Goal: Transaction & Acquisition: Purchase product/service

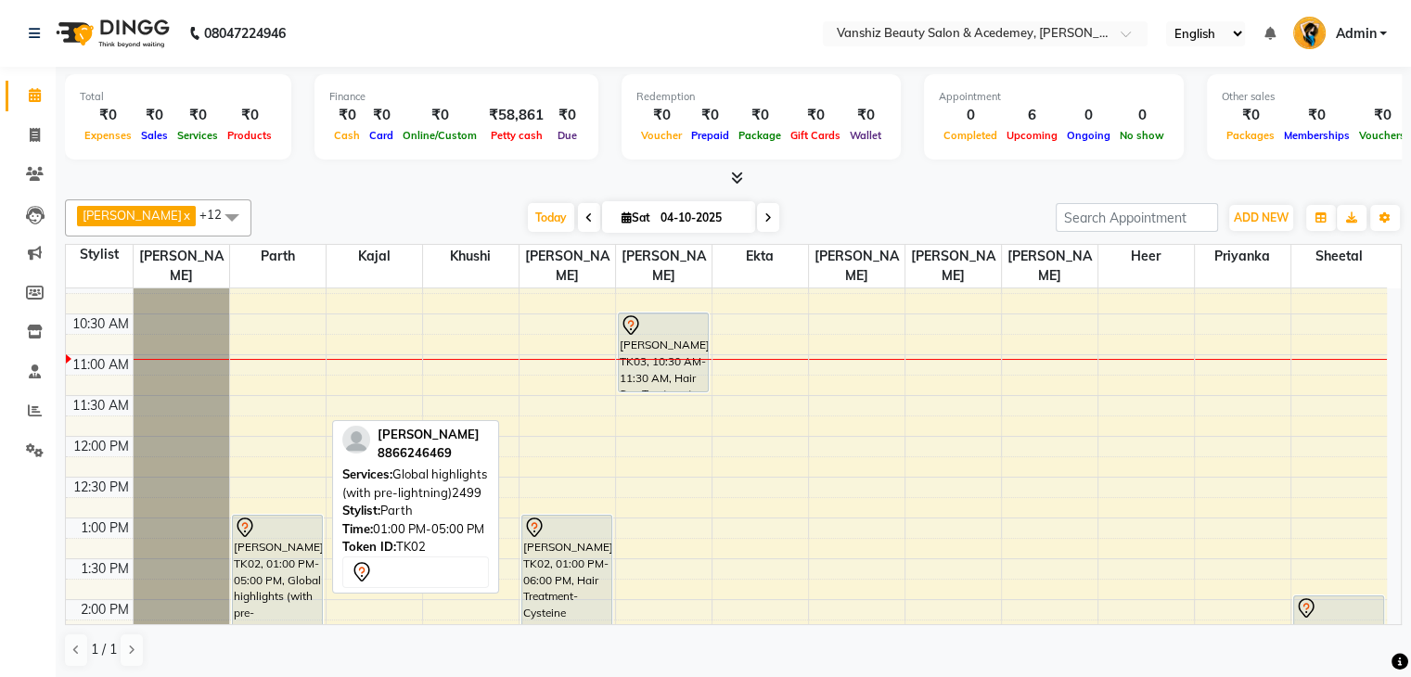
scroll to position [181, 0]
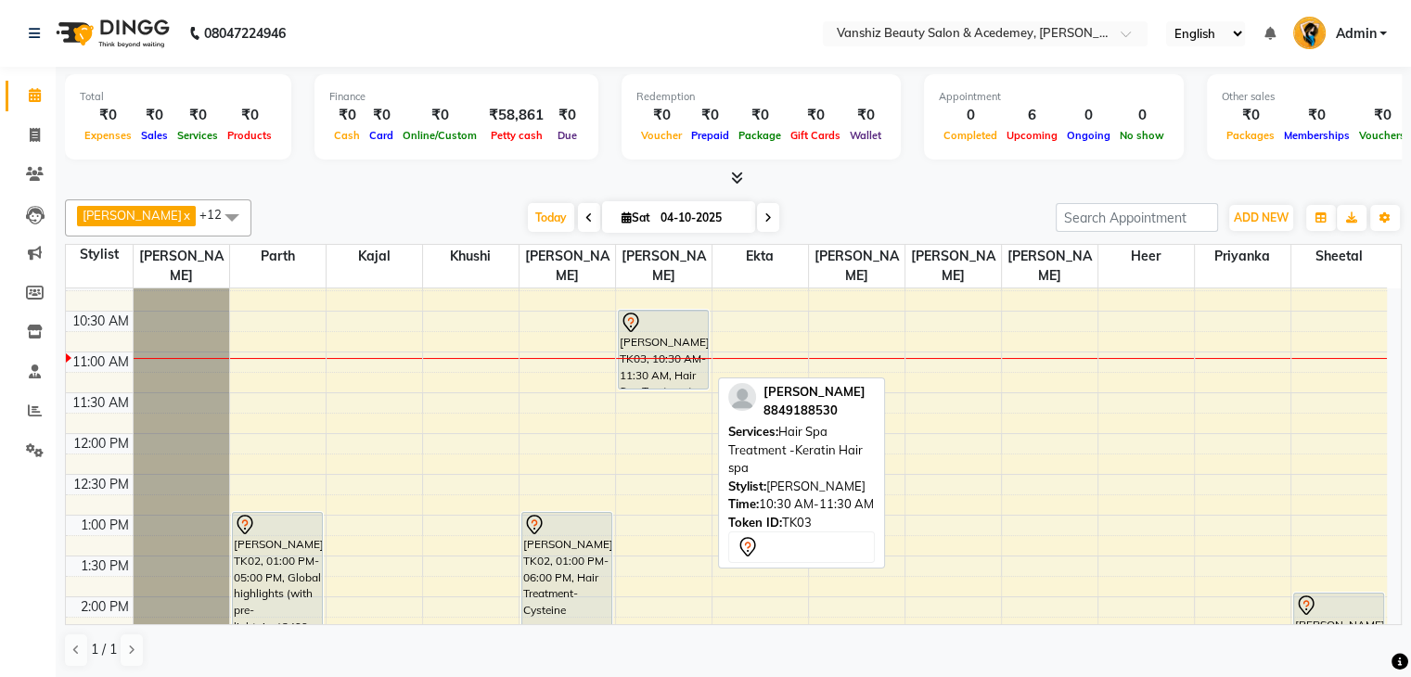
click at [682, 366] on div "[PERSON_NAME], TK03, 10:30 AM-11:30 AM, Hair Spa Treatment -Keratin Hair spa" at bounding box center [663, 350] width 89 height 78
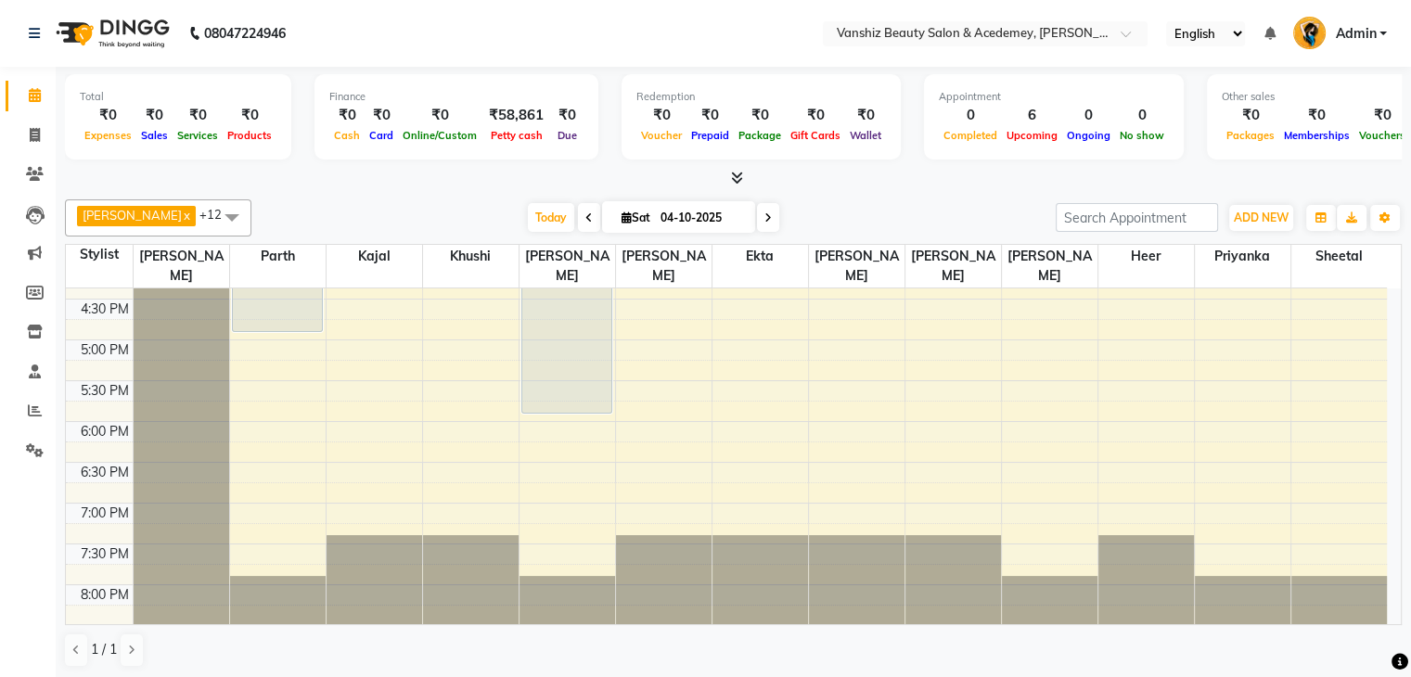
scroll to position [685, 0]
click at [37, 164] on span at bounding box center [35, 174] width 32 height 21
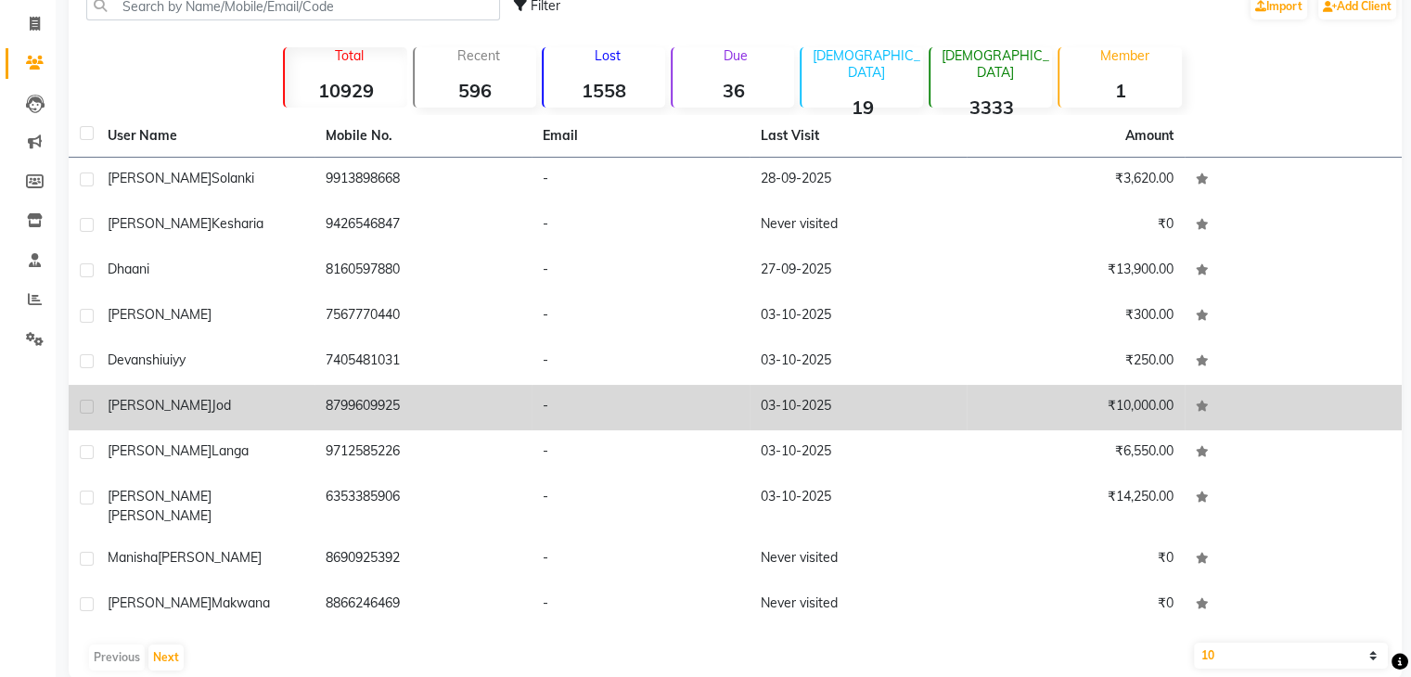
scroll to position [126, 0]
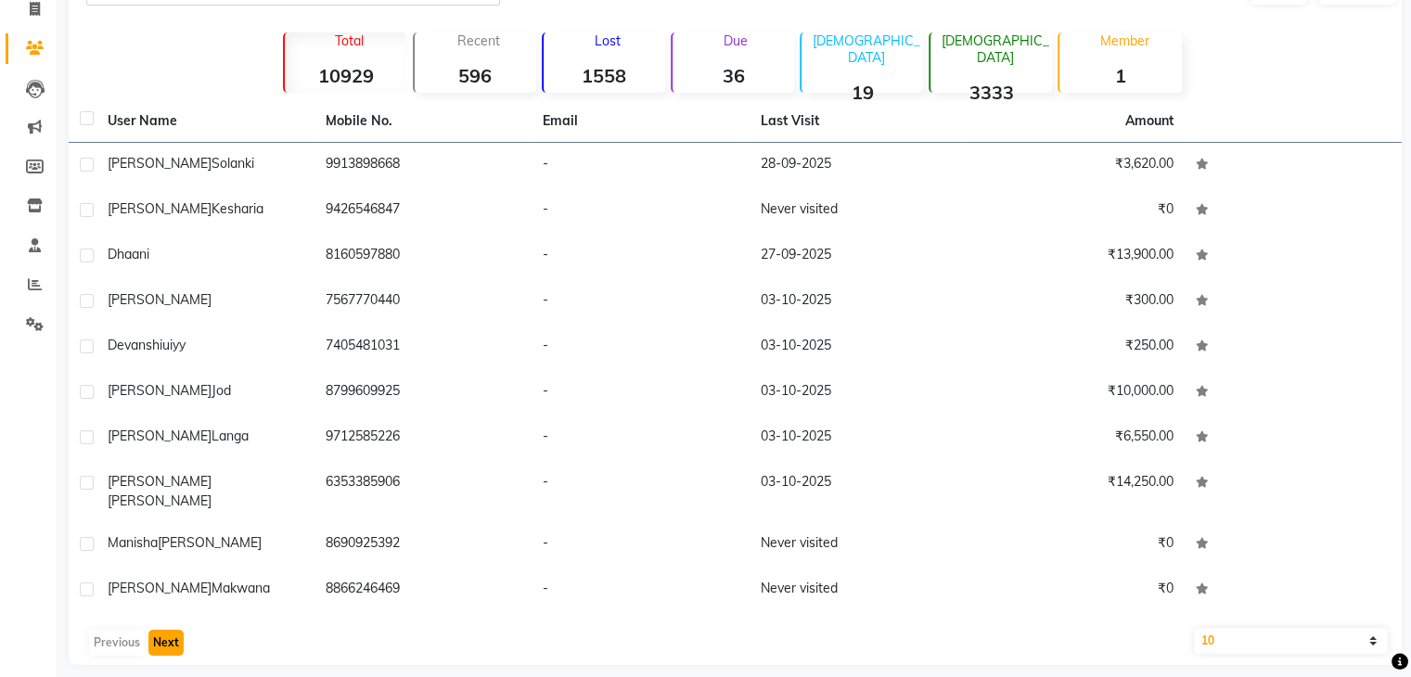
click at [156, 633] on button "Next" at bounding box center [165, 643] width 35 height 26
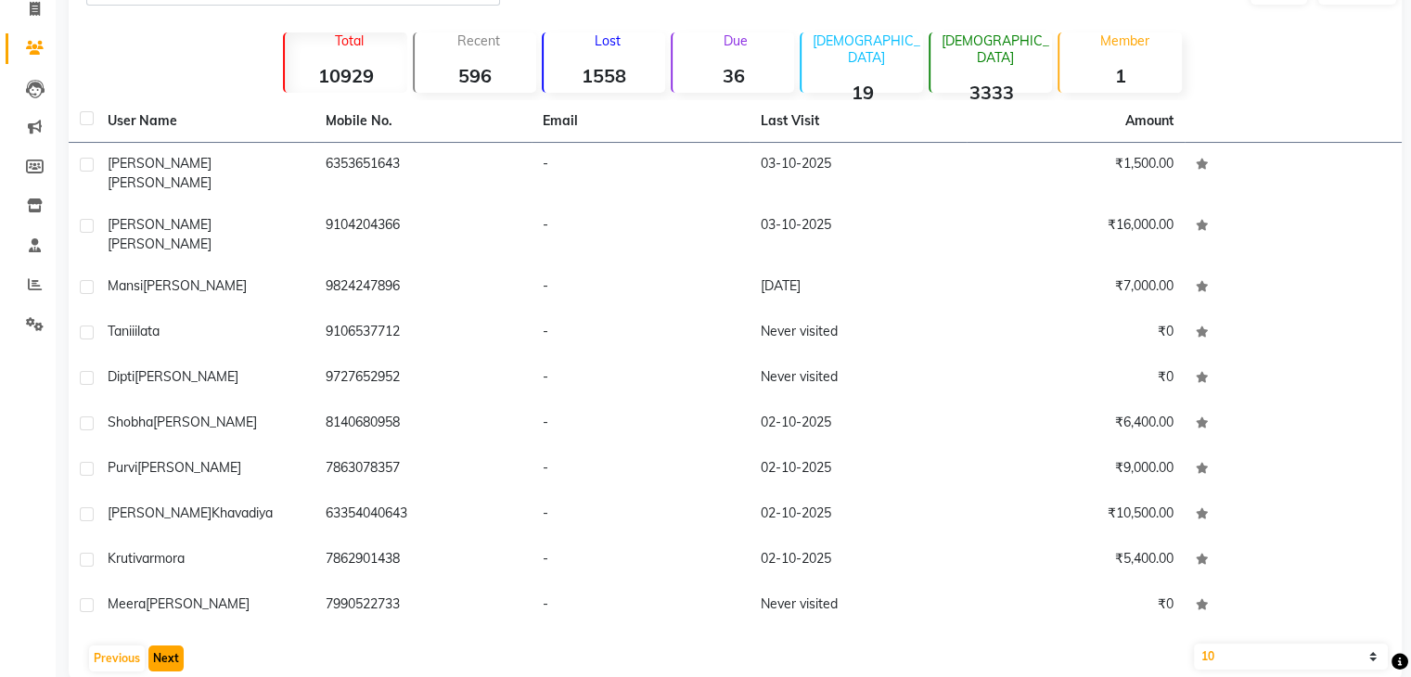
drag, startPoint x: 231, startPoint y: 571, endPoint x: 160, endPoint y: 622, distance: 88.3
click at [160, 646] on button "Next" at bounding box center [165, 659] width 35 height 26
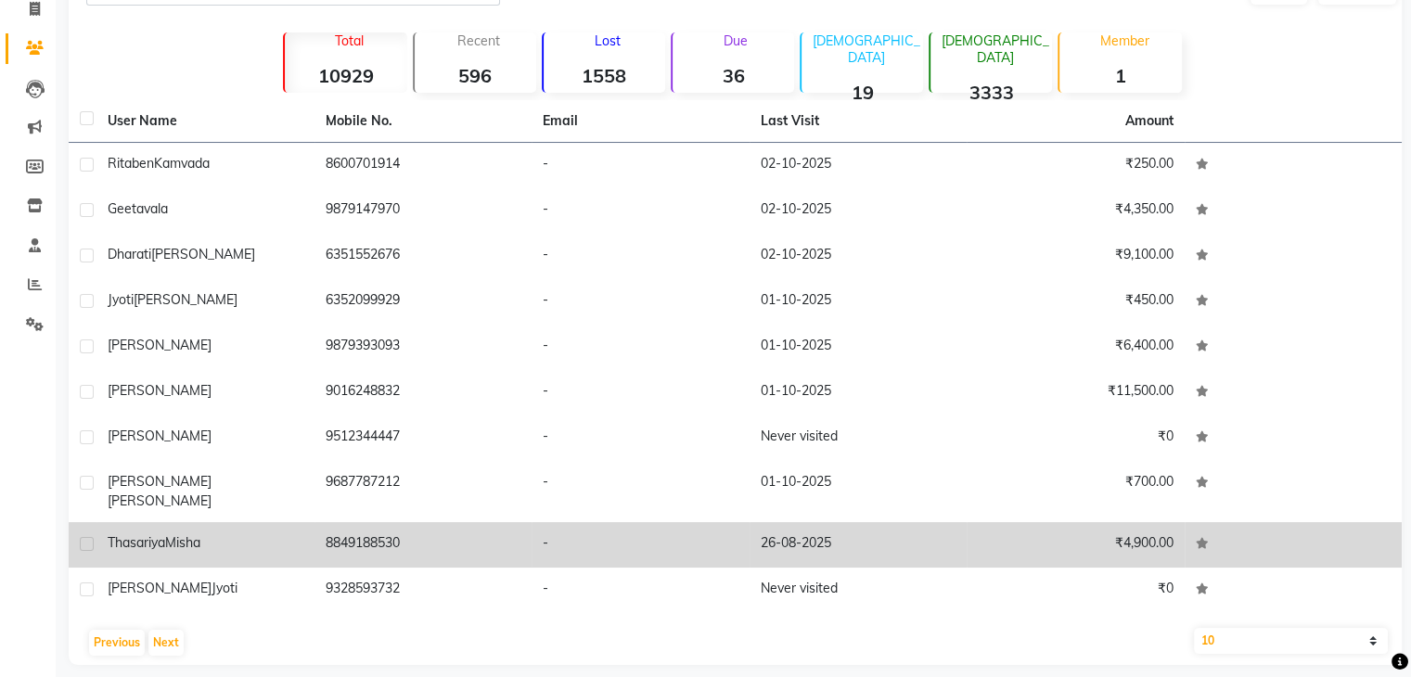
click at [183, 538] on td "[PERSON_NAME]" at bounding box center [205, 544] width 218 height 45
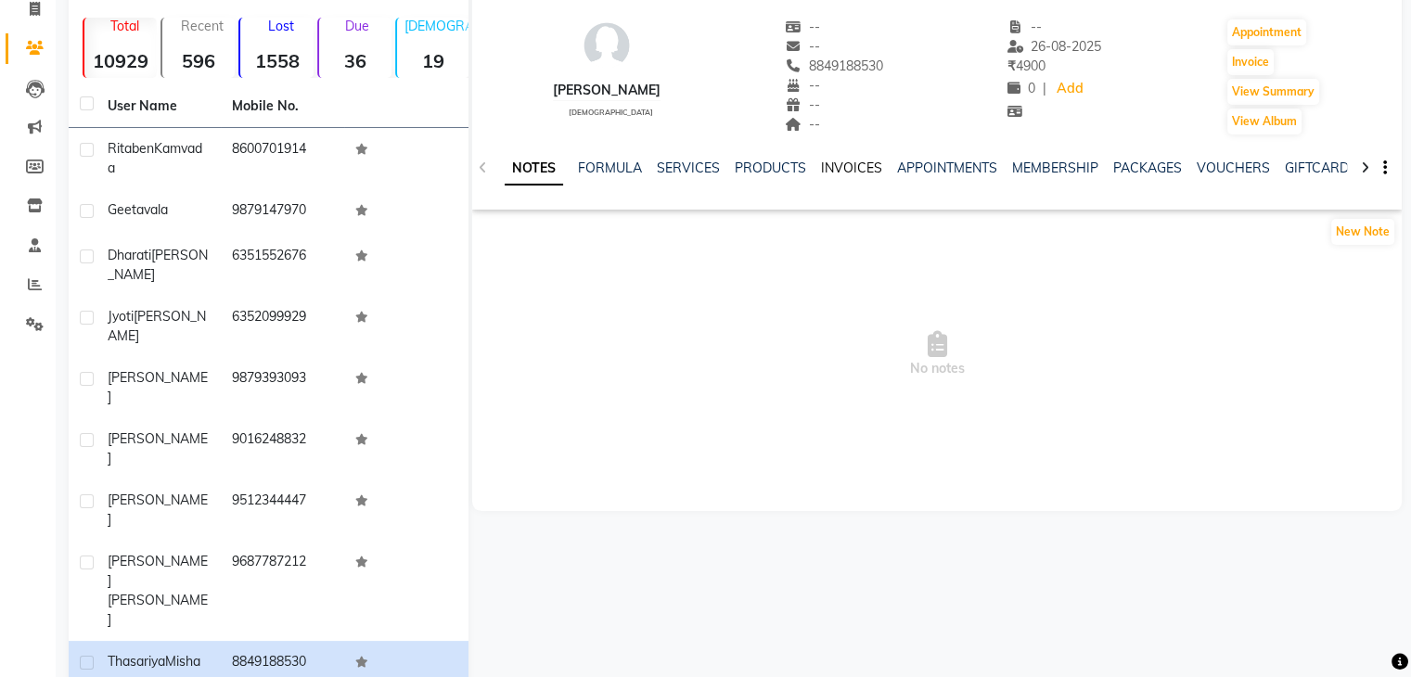
click at [838, 162] on link "INVOICES" at bounding box center [851, 168] width 61 height 17
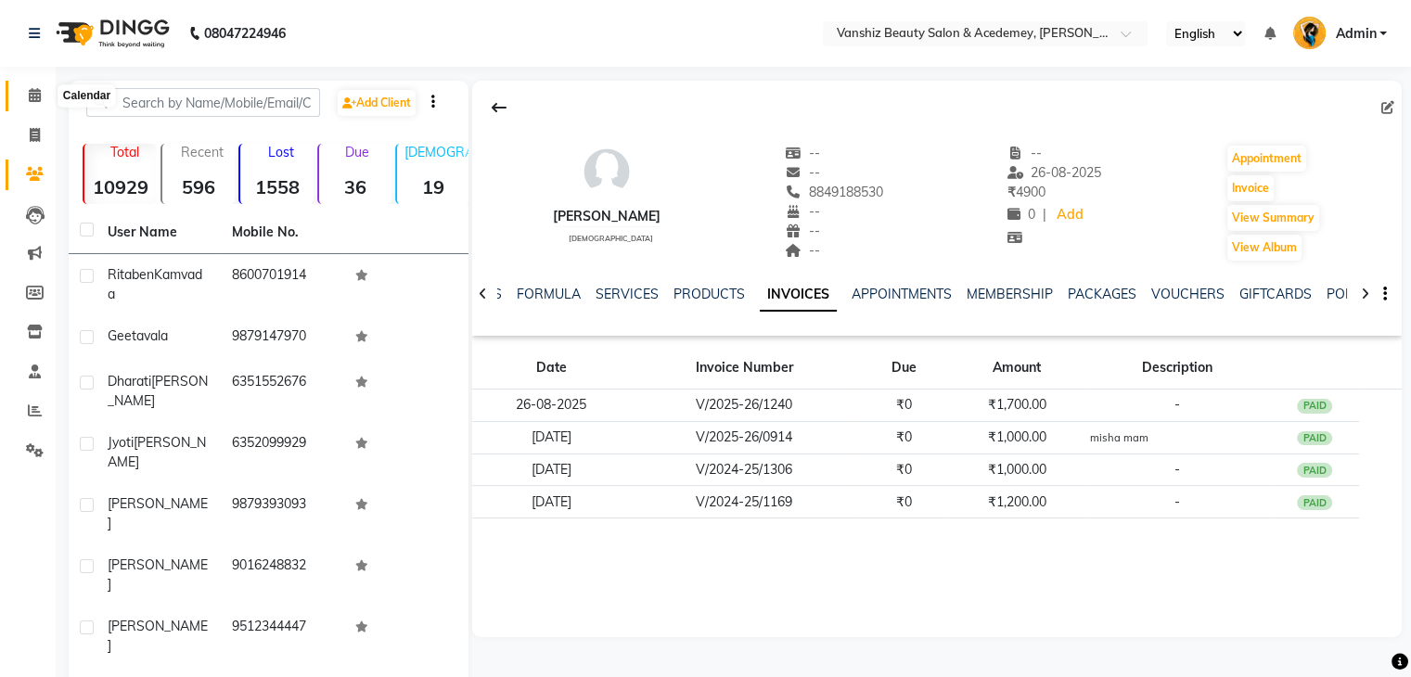
click at [41, 95] on span at bounding box center [35, 95] width 32 height 21
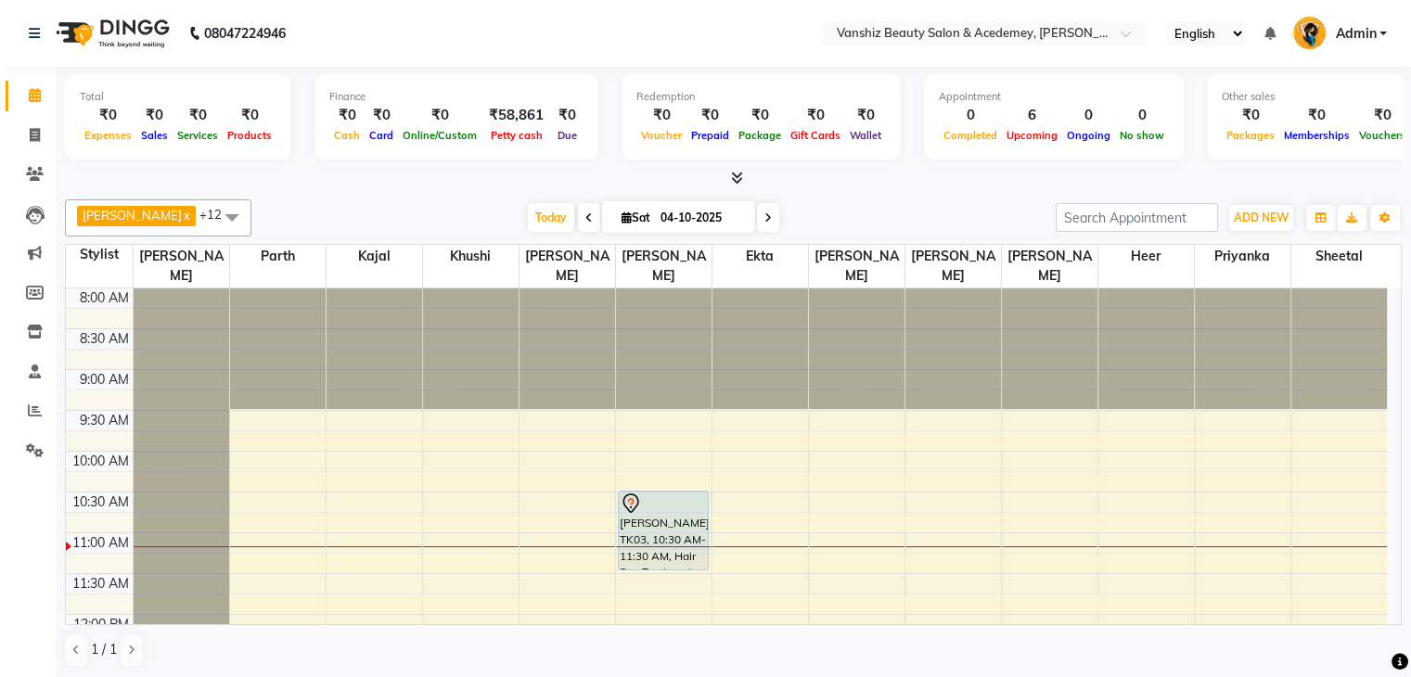
drag, startPoint x: 661, startPoint y: 545, endPoint x: 972, endPoint y: 529, distance: 311.2
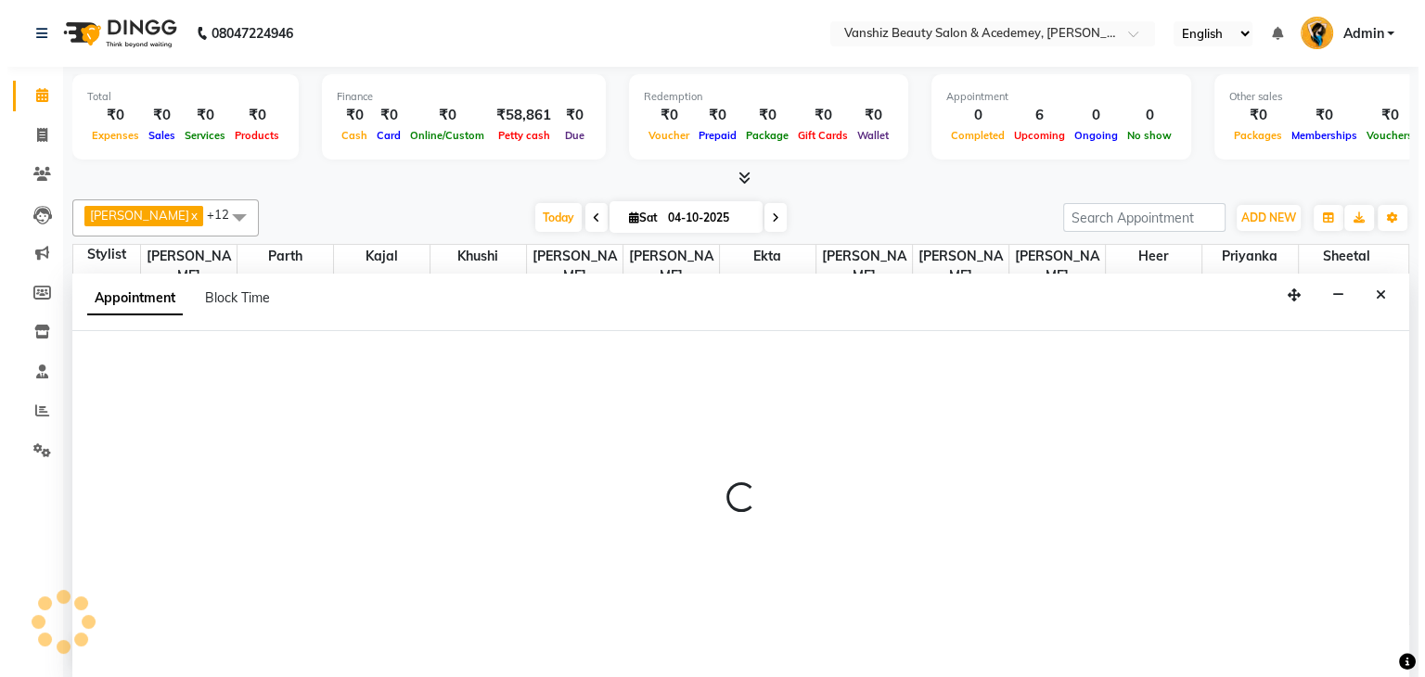
scroll to position [1, 0]
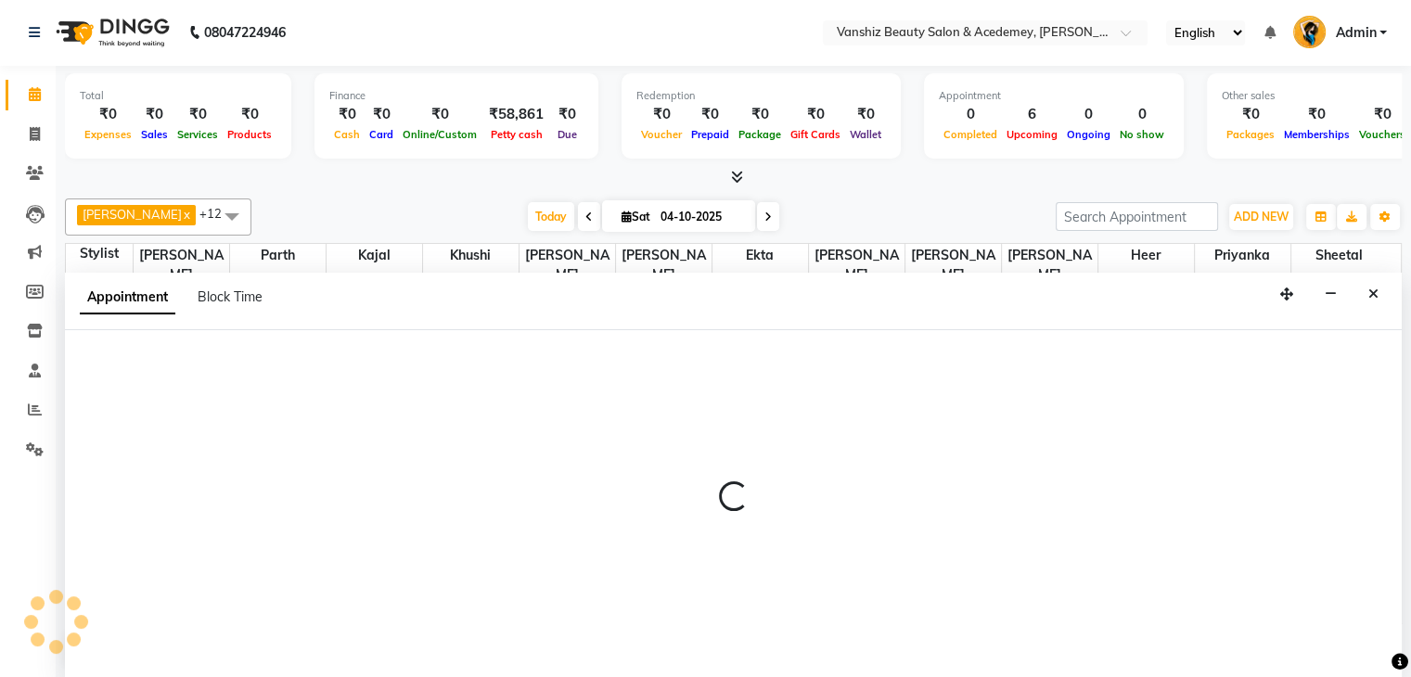
select select "87480"
select select "tentative"
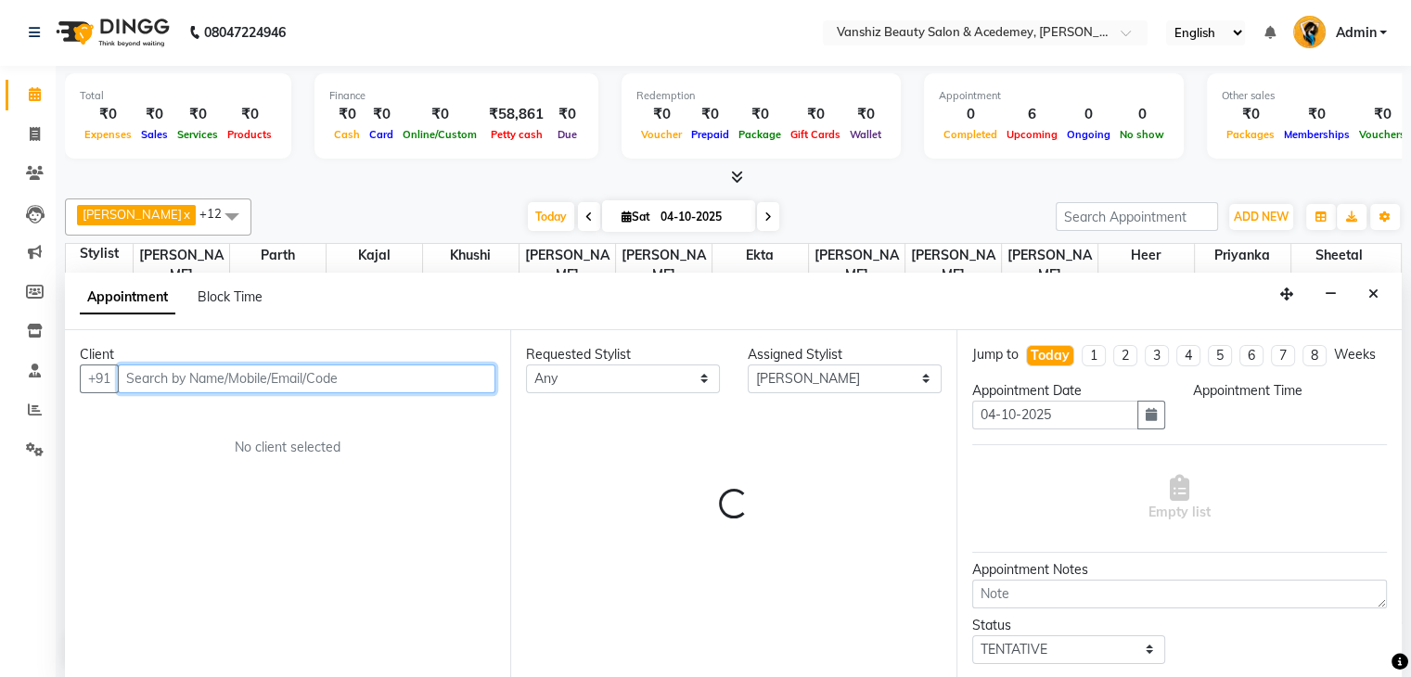
select select "660"
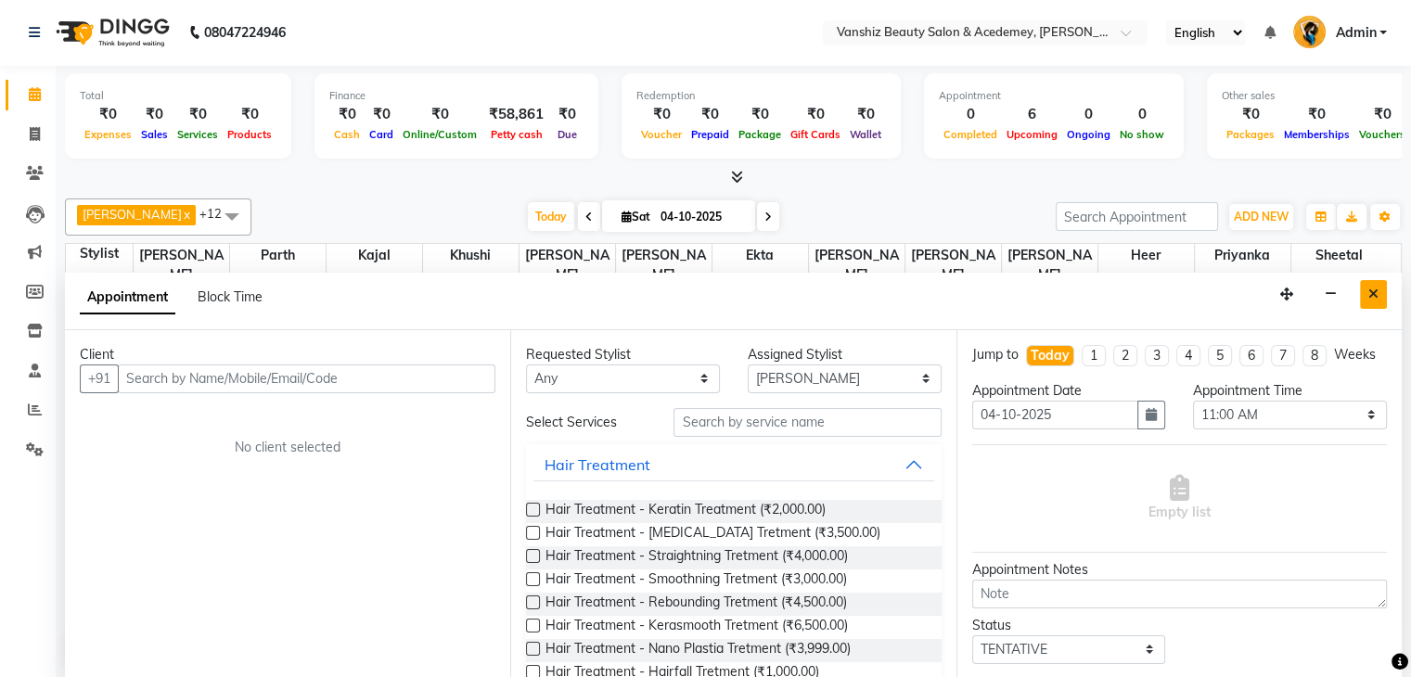
drag, startPoint x: 1388, startPoint y: 288, endPoint x: 1377, endPoint y: 290, distance: 11.5
click at [1377, 290] on div "Appointment Block Time" at bounding box center [733, 302] width 1337 height 58
click at [1377, 290] on icon "Close" at bounding box center [1373, 294] width 10 height 13
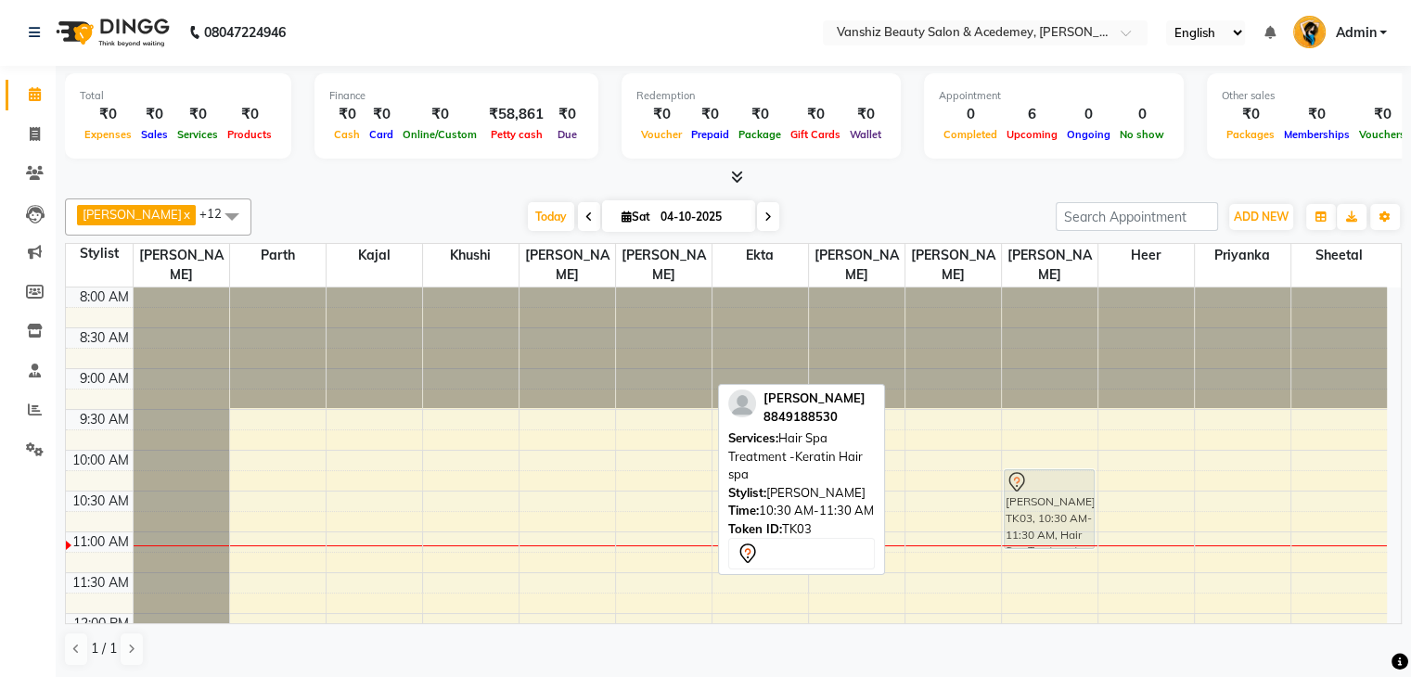
drag, startPoint x: 684, startPoint y: 512, endPoint x: 1057, endPoint y: 498, distance: 373.2
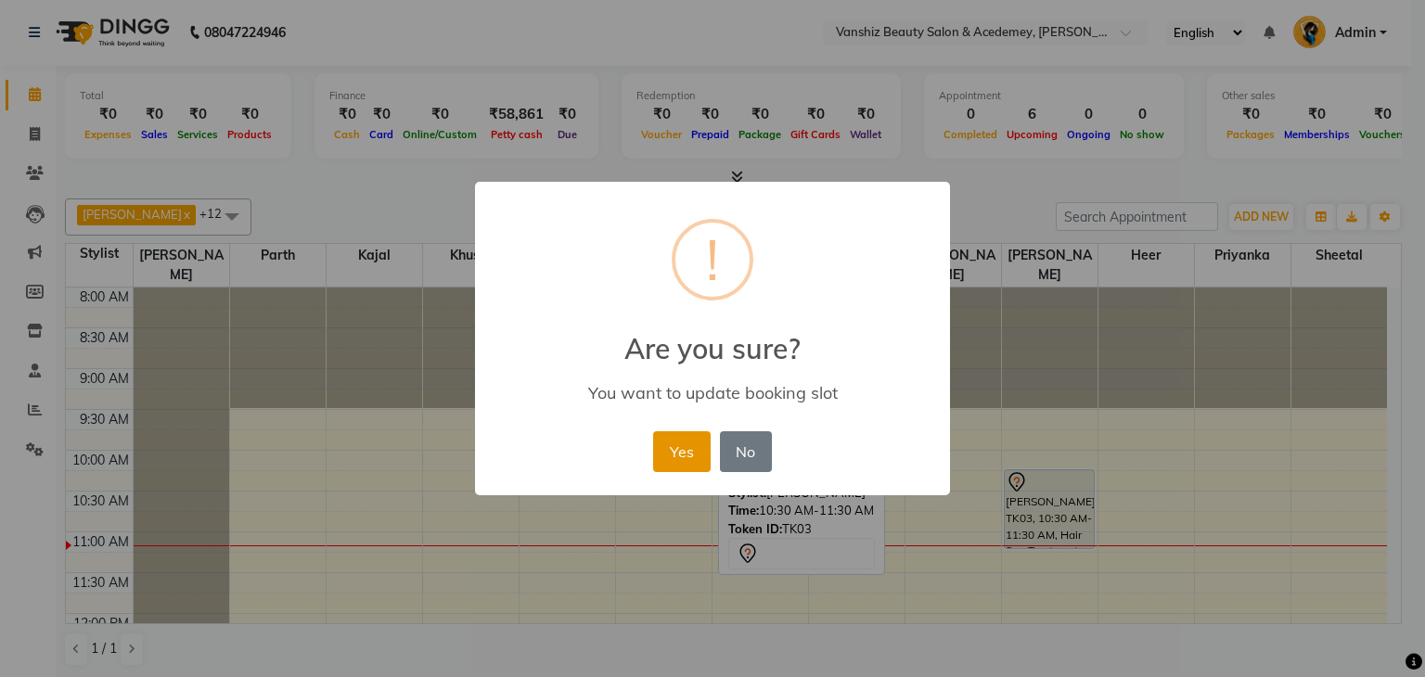
click at [700, 446] on button "Yes" at bounding box center [681, 451] width 57 height 41
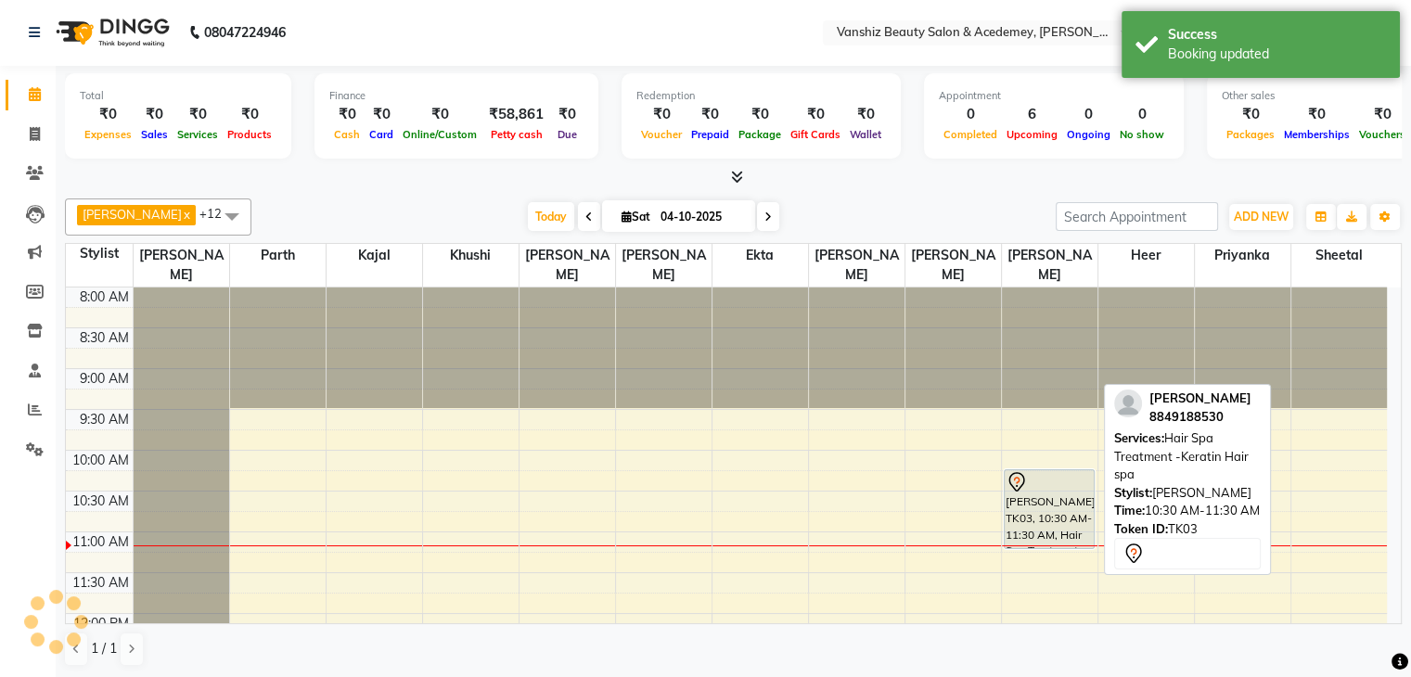
click at [1063, 510] on div "[PERSON_NAME], TK03, 10:30 AM-11:30 AM, Hair Spa Treatment -Keratin Hair spa" at bounding box center [1049, 509] width 89 height 78
click at [1063, 510] on div "[PERSON_NAME], TK03, 10:15 AM-11:15 AM, Hair Spa Treatment -Keratin Hair spa" at bounding box center [1049, 509] width 89 height 78
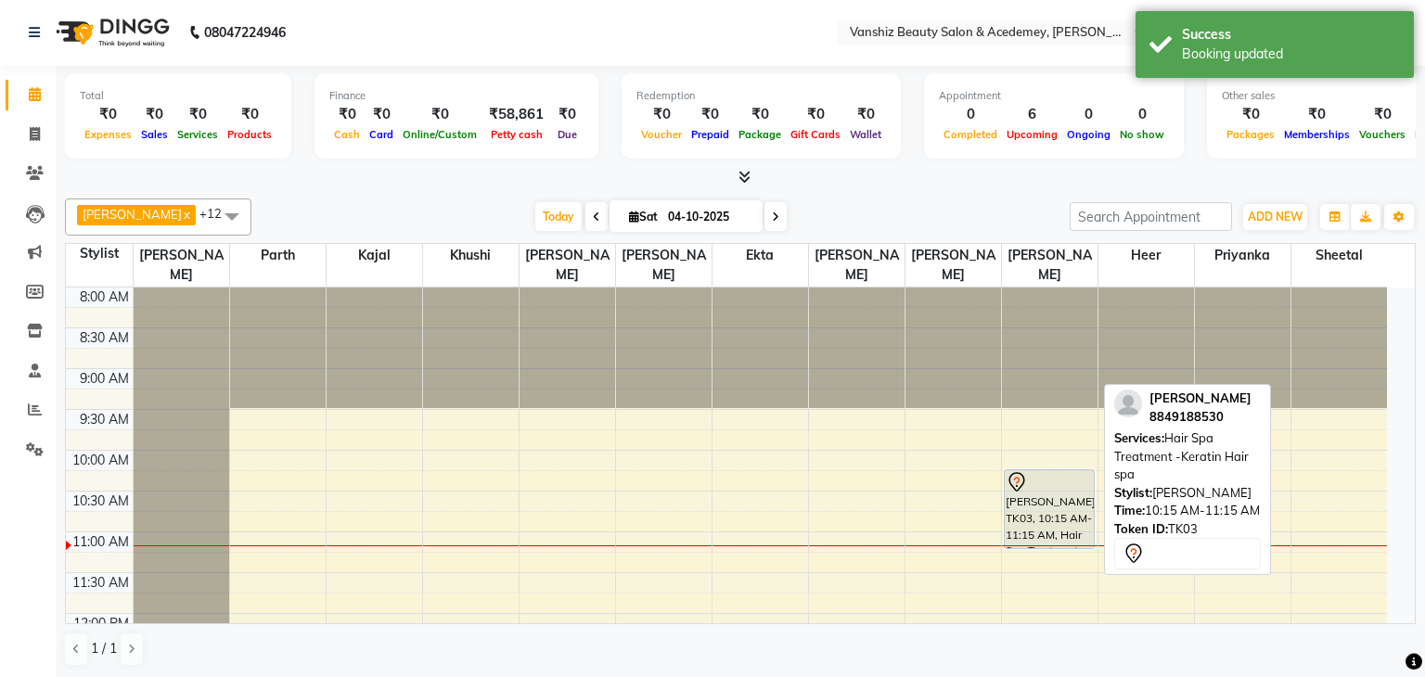
select select "7"
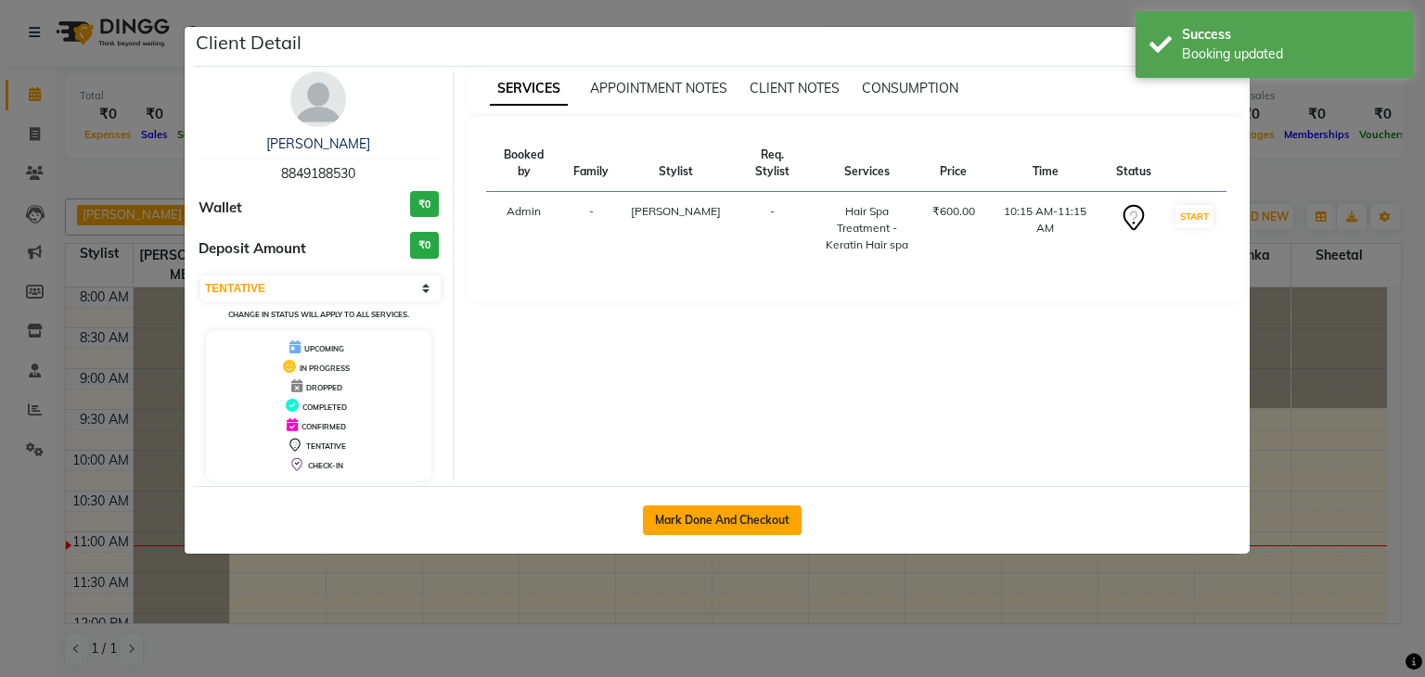
click at [722, 521] on button "Mark Done And Checkout" at bounding box center [722, 521] width 159 height 30
select select "5403"
select select "service"
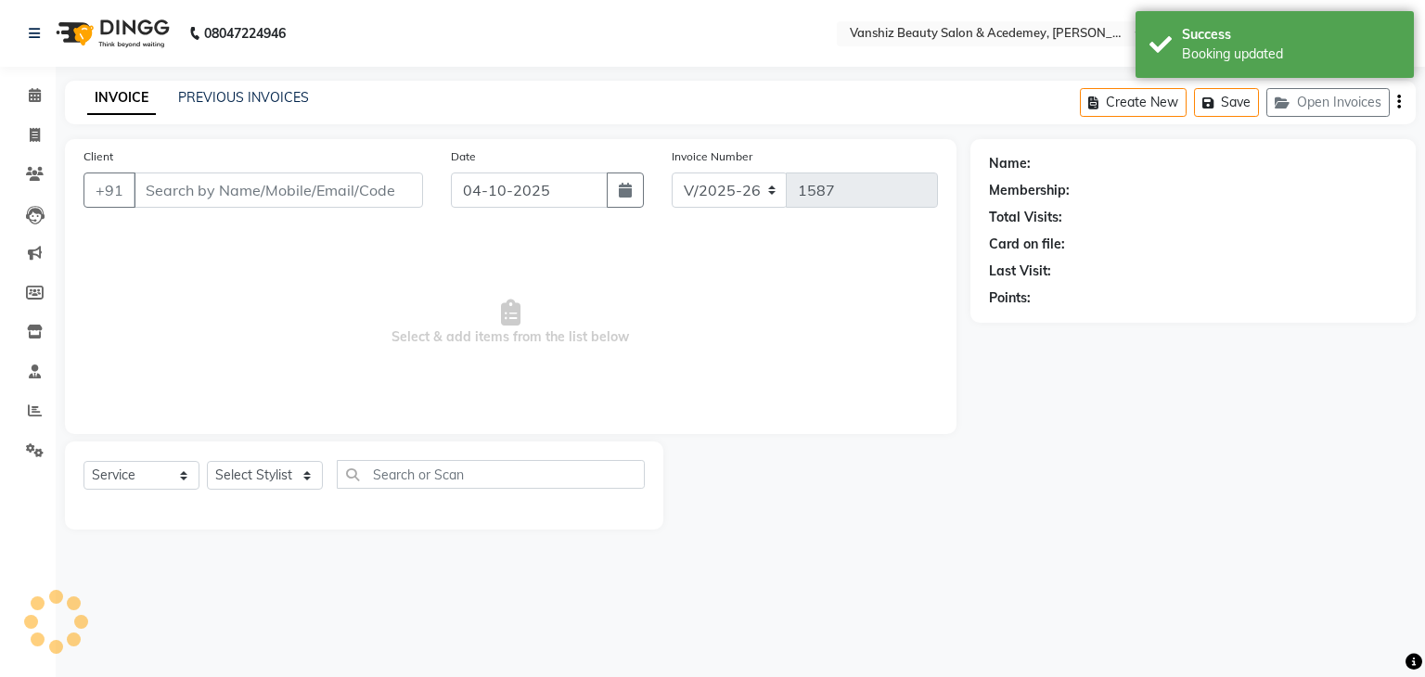
type input "8849188530"
select select "88224"
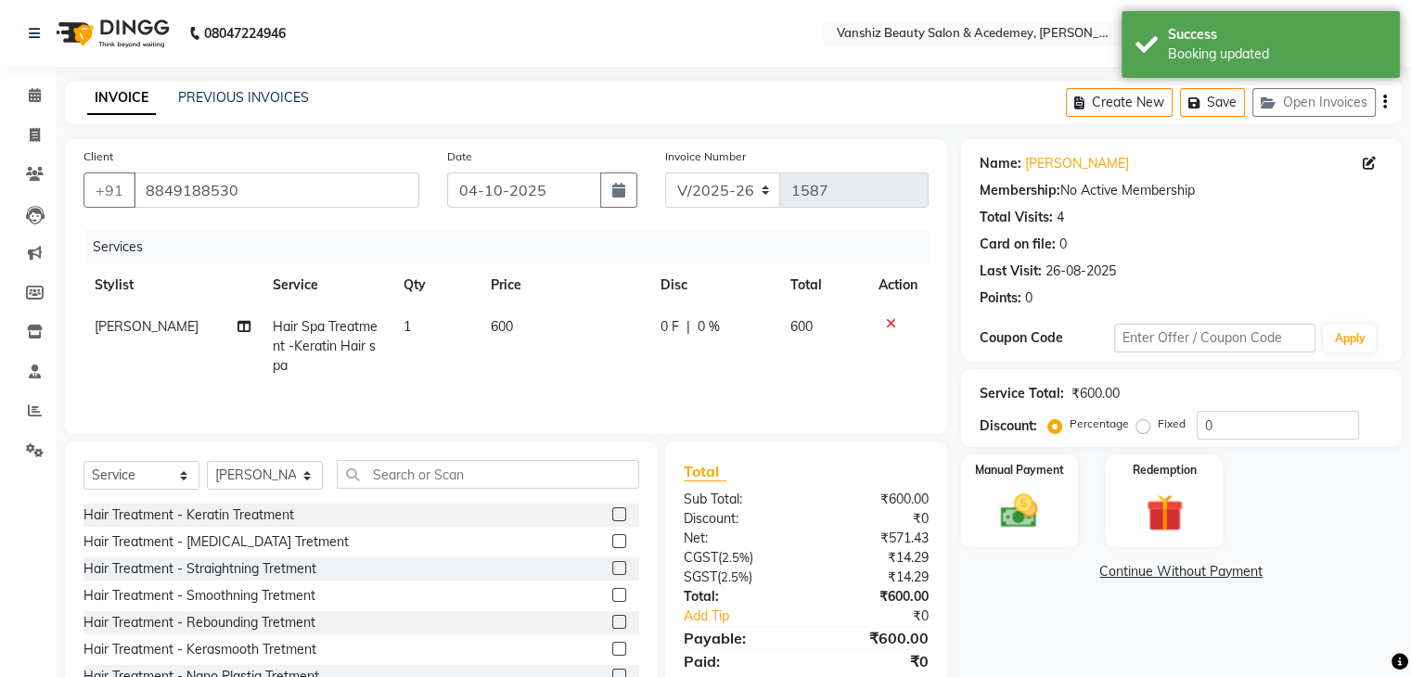
click at [497, 337] on td "600" at bounding box center [565, 346] width 170 height 81
select select "88224"
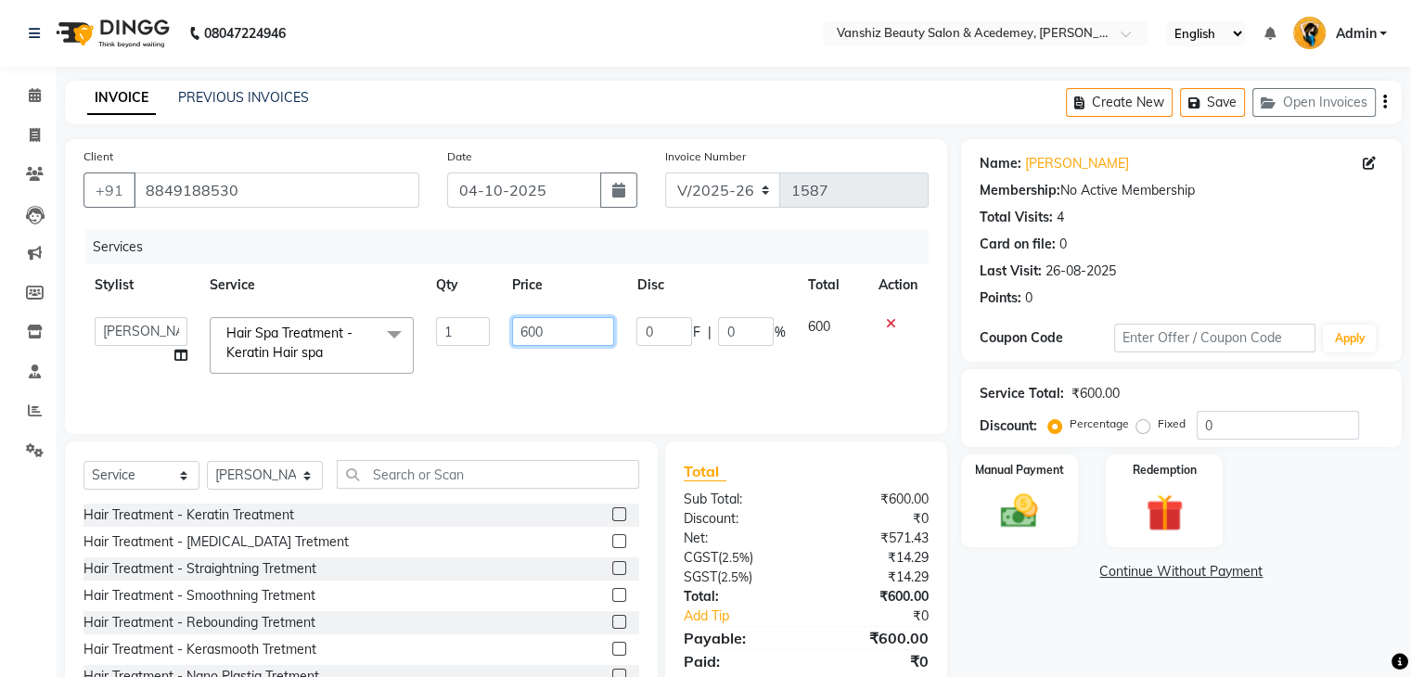
click at [548, 327] on input "600" at bounding box center [563, 331] width 102 height 29
type input "6"
type input "500"
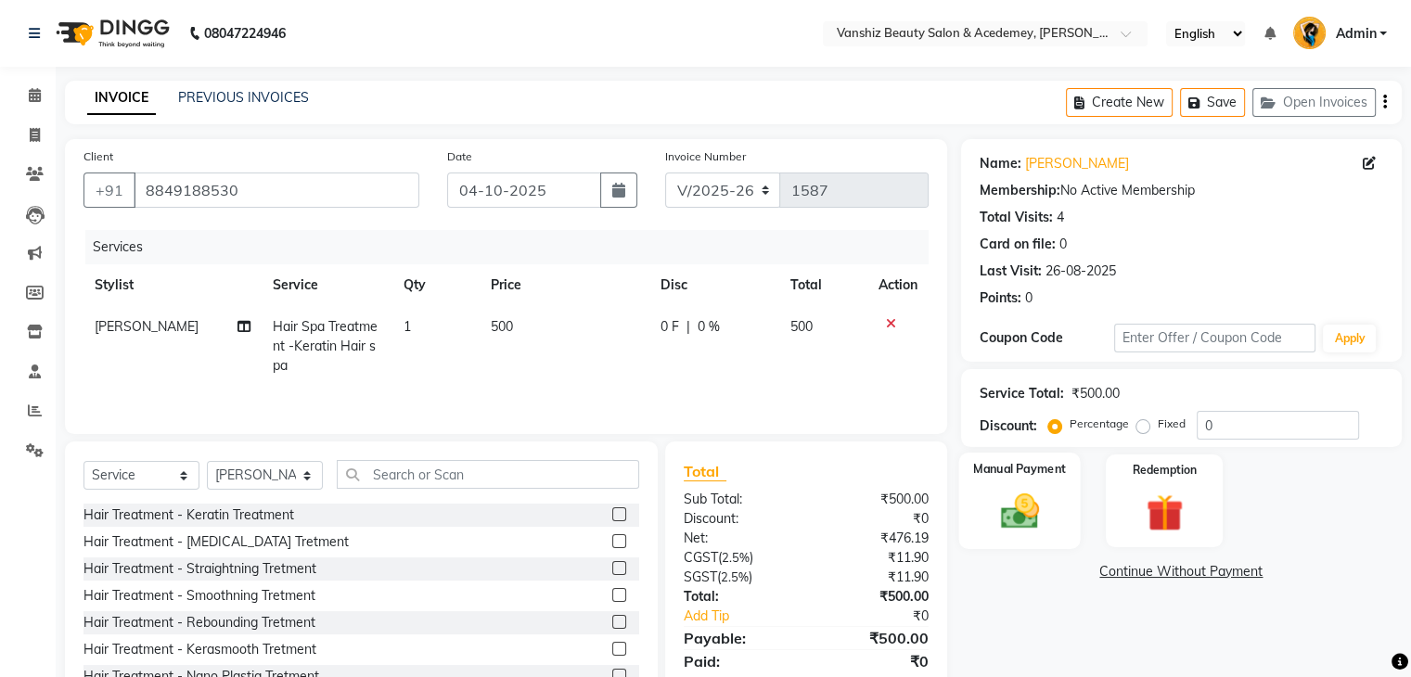
click at [1010, 509] on img at bounding box center [1019, 512] width 62 height 45
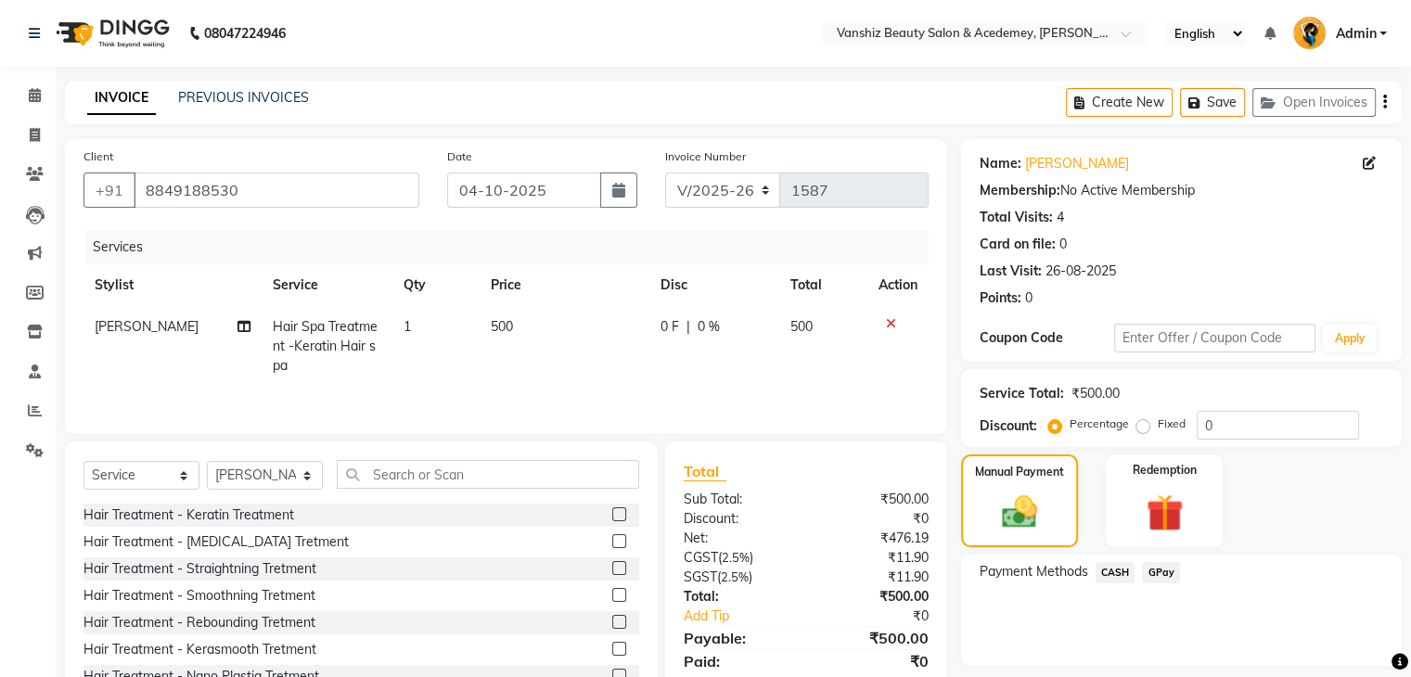
click at [1104, 569] on span "CASH" at bounding box center [1116, 572] width 40 height 21
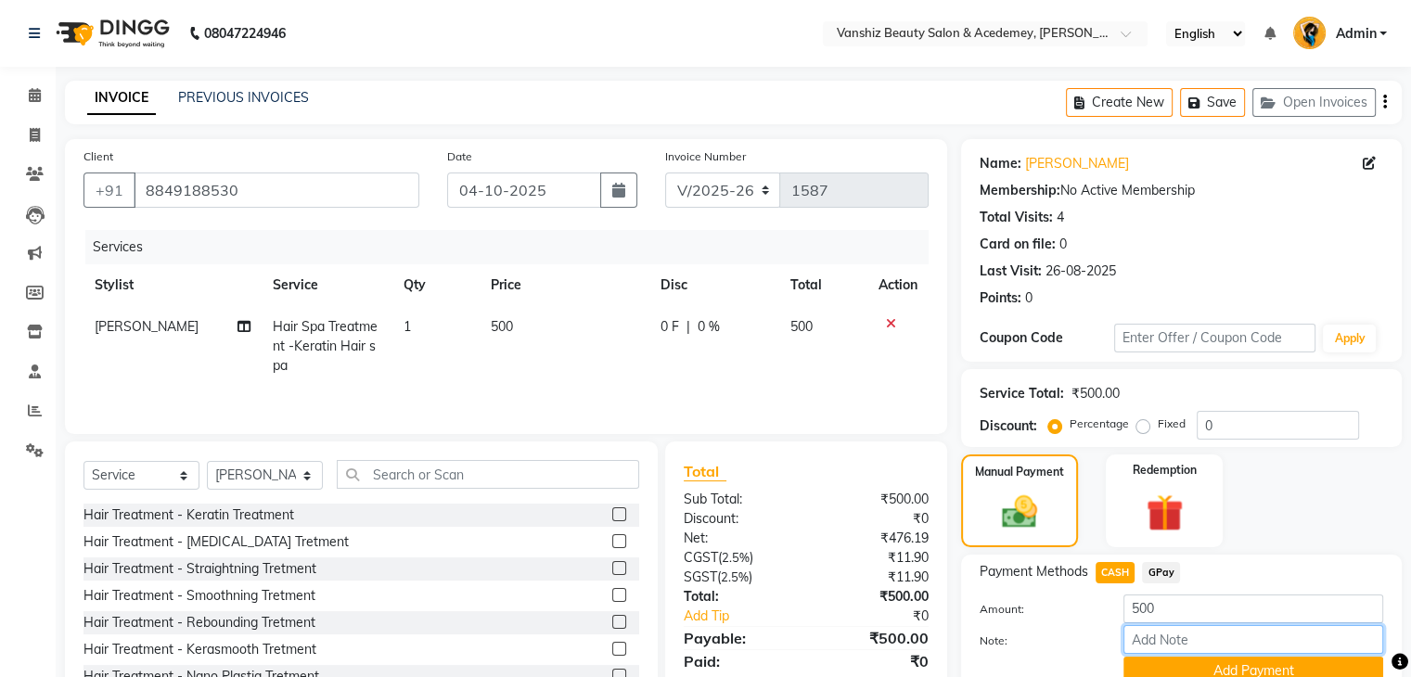
click at [1161, 633] on input "Note:" at bounding box center [1253, 639] width 260 height 29
type input "cash"
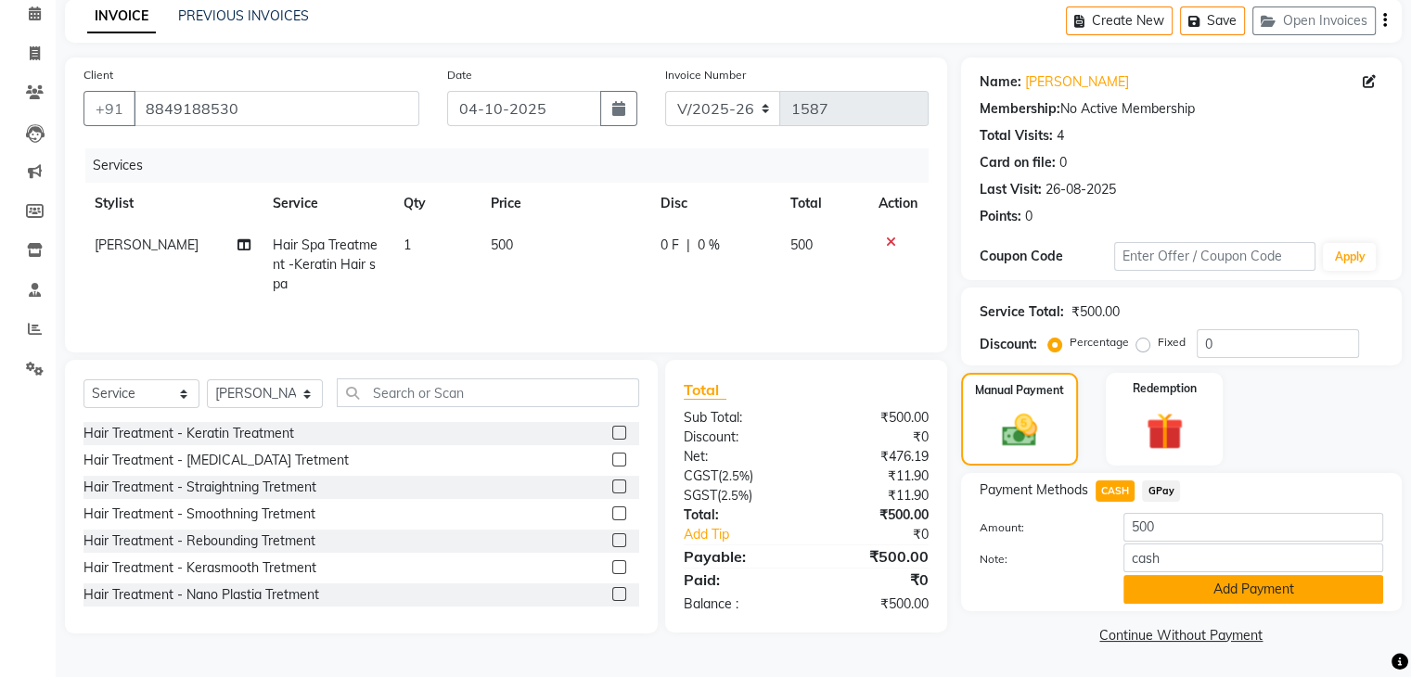
click at [1234, 580] on button "Add Payment" at bounding box center [1253, 589] width 260 height 29
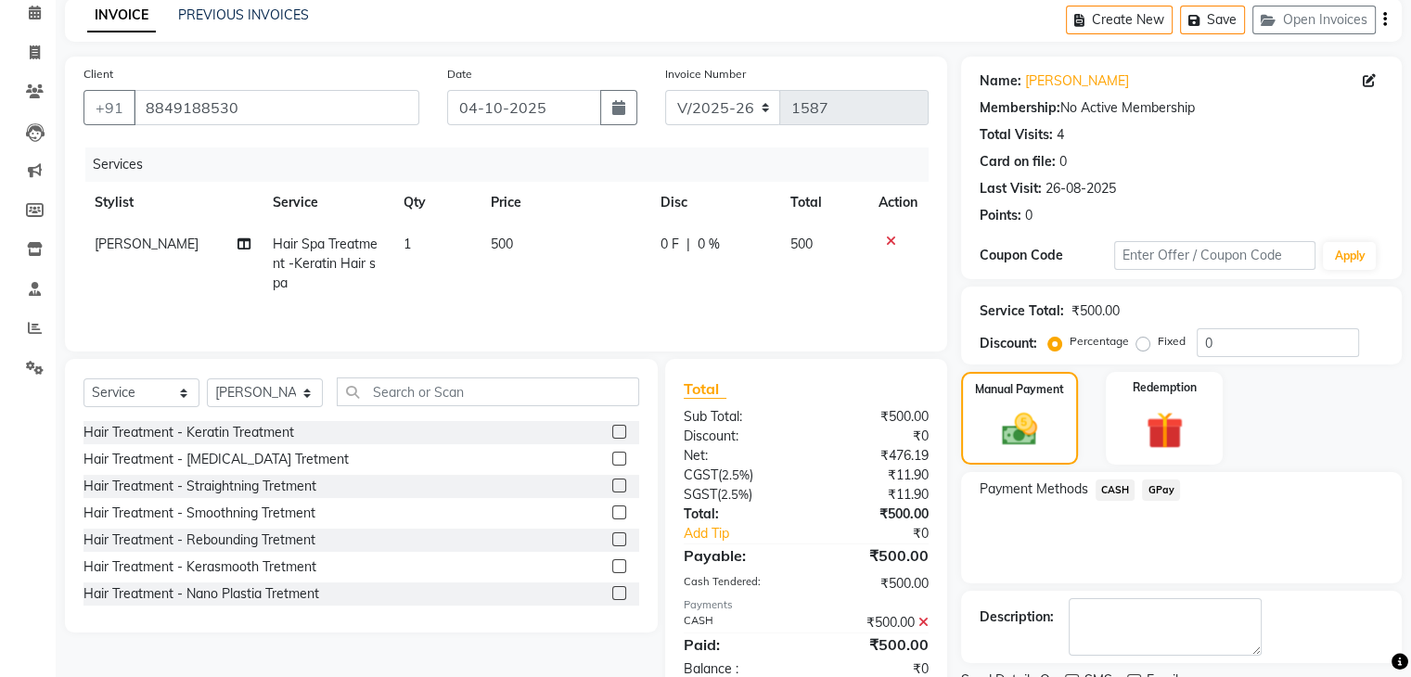
scroll to position [159, 0]
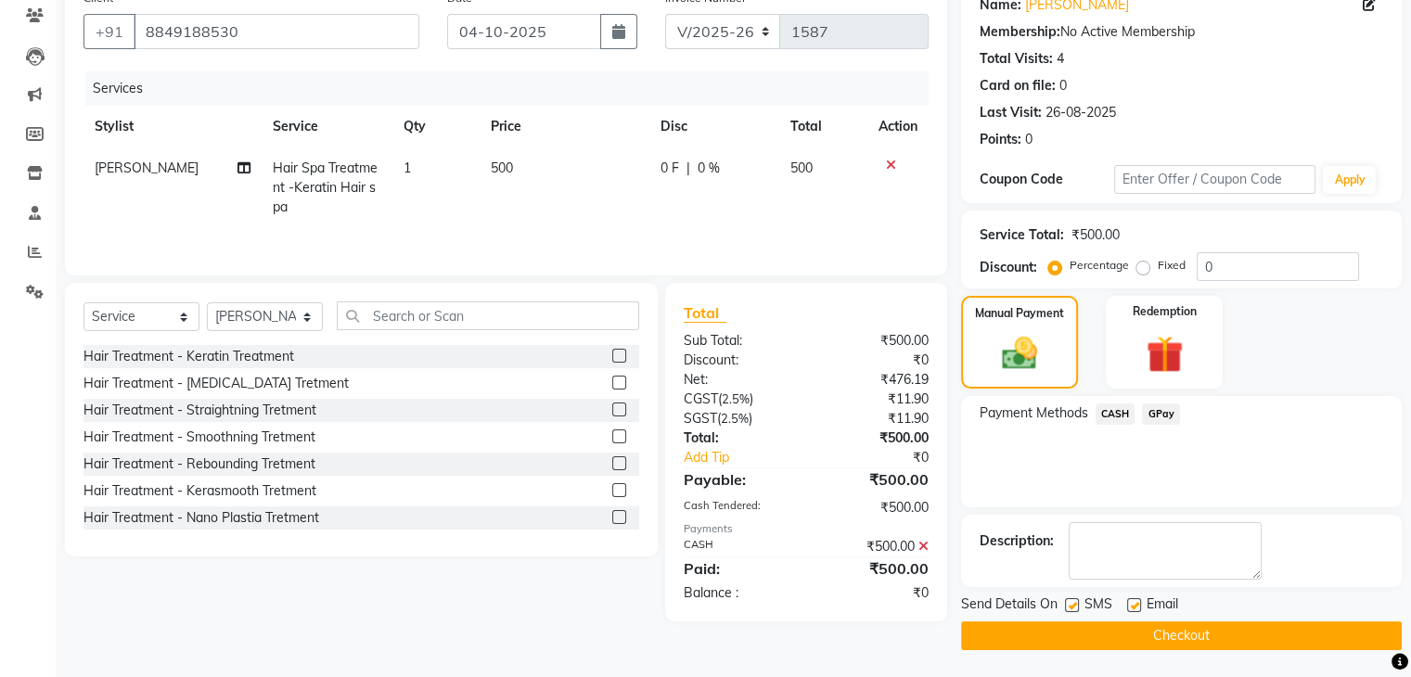
click at [1132, 600] on label at bounding box center [1134, 605] width 14 height 14
click at [1132, 600] on input "checkbox" at bounding box center [1133, 606] width 12 height 12
checkbox input "false"
click at [1069, 602] on label at bounding box center [1072, 605] width 14 height 14
click at [1069, 602] on input "checkbox" at bounding box center [1071, 606] width 12 height 12
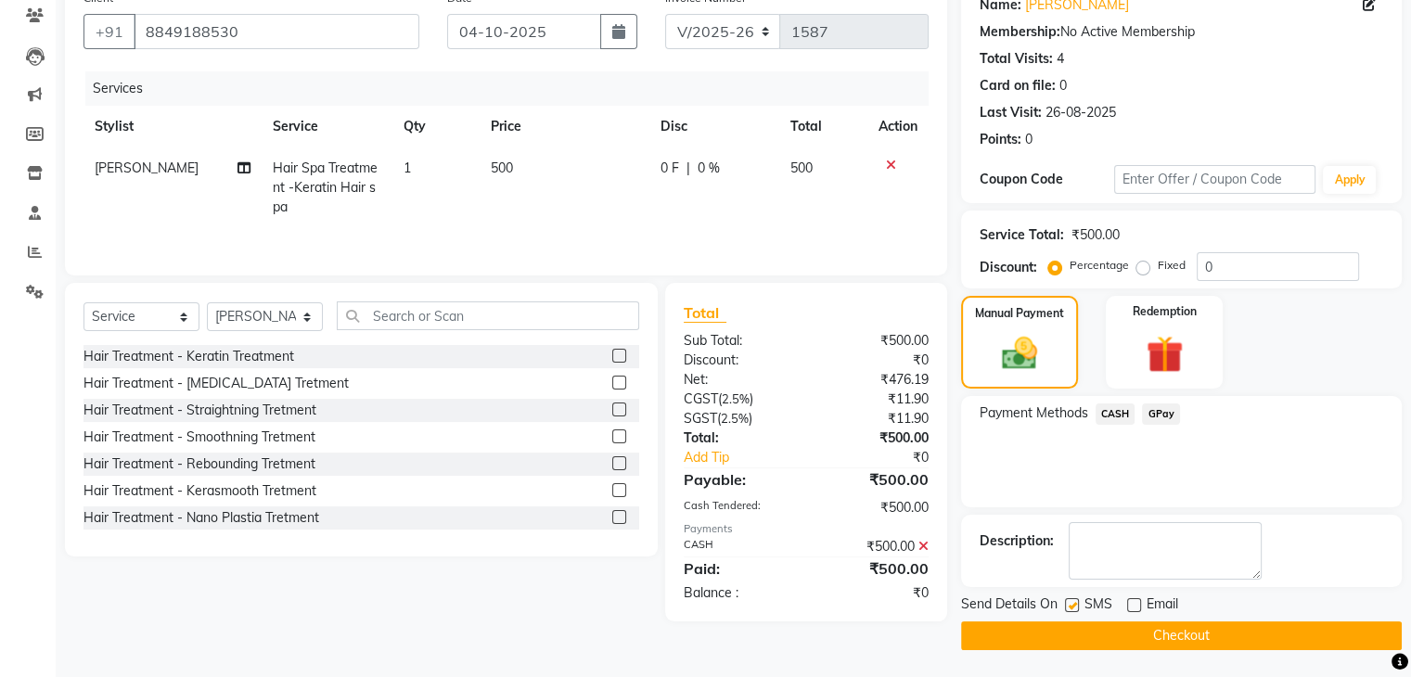
checkbox input "false"
click at [1087, 635] on button "Checkout" at bounding box center [1181, 636] width 441 height 29
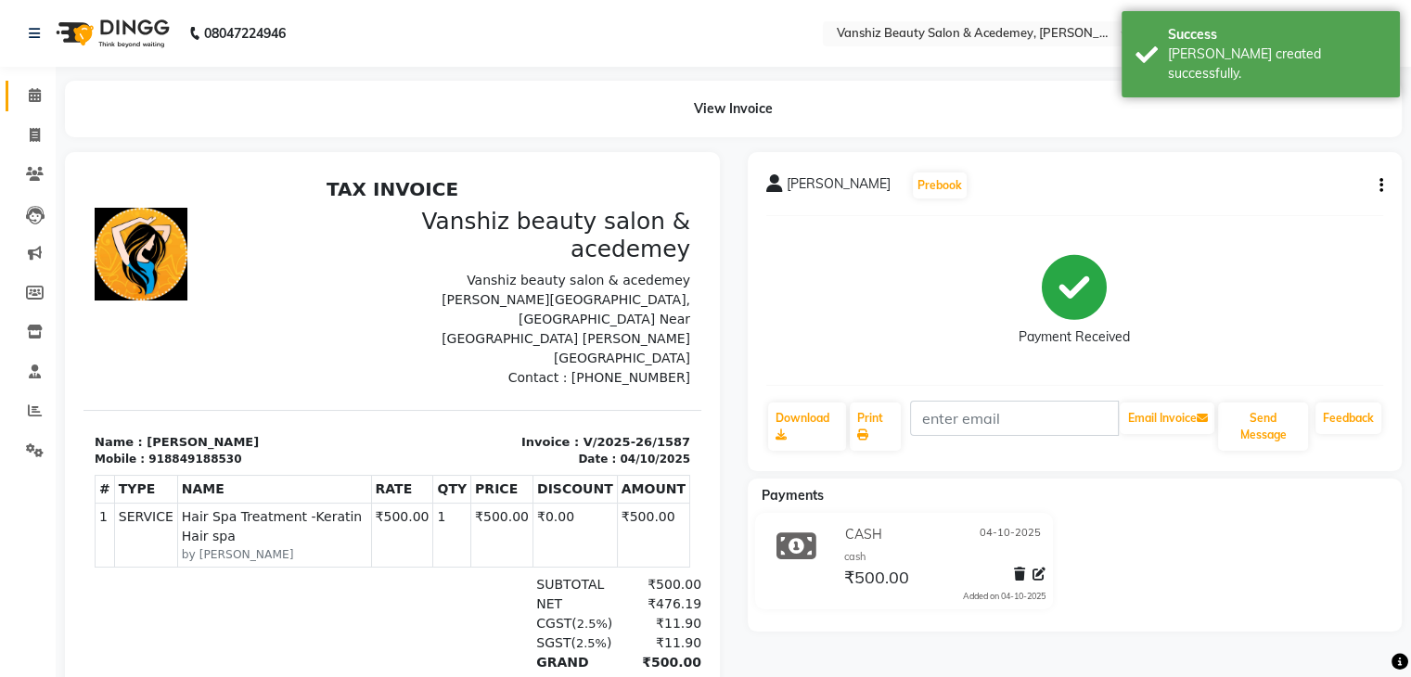
click at [37, 106] on link "Calendar" at bounding box center [28, 96] width 45 height 31
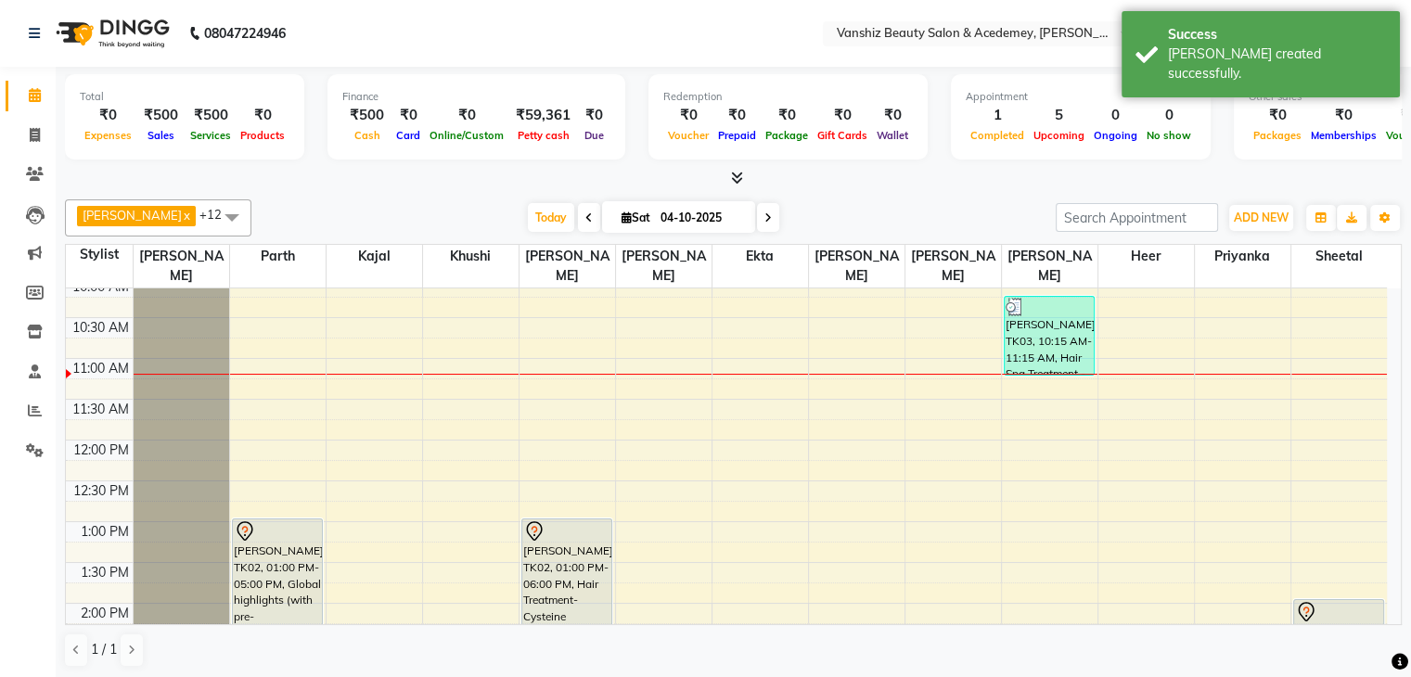
scroll to position [174, 0]
